Goal: Check status

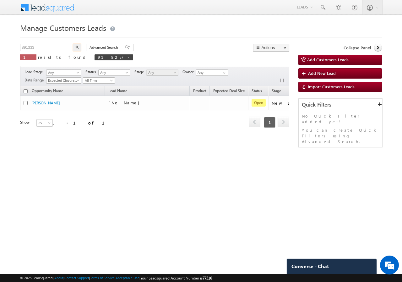
type input "891333"
click at [74, 47] on button "button" at bounding box center [77, 48] width 8 height 8
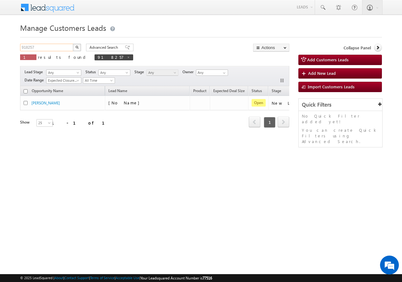
click at [41, 49] on input "918257" at bounding box center [47, 48] width 54 height 8
paste input "891333"
type input "891333"
click at [78, 48] on img "button" at bounding box center [76, 47] width 3 height 3
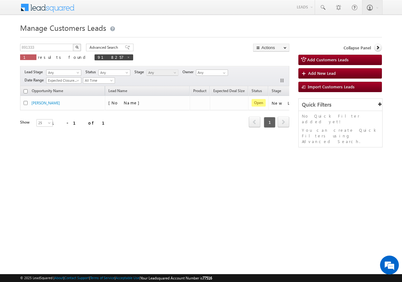
click at [78, 48] on img "button" at bounding box center [76, 47] width 3 height 3
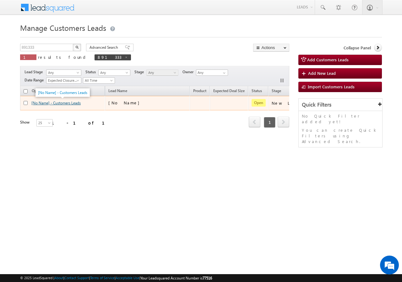
click at [59, 101] on link "[No Name] - Customers Leads" at bounding box center [55, 102] width 49 height 5
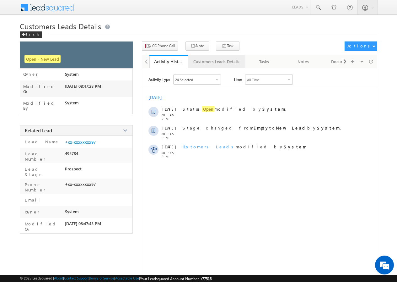
click at [204, 62] on div "Customers Leads Details" at bounding box center [216, 62] width 46 height 8
